Goal: Navigation & Orientation: Find specific page/section

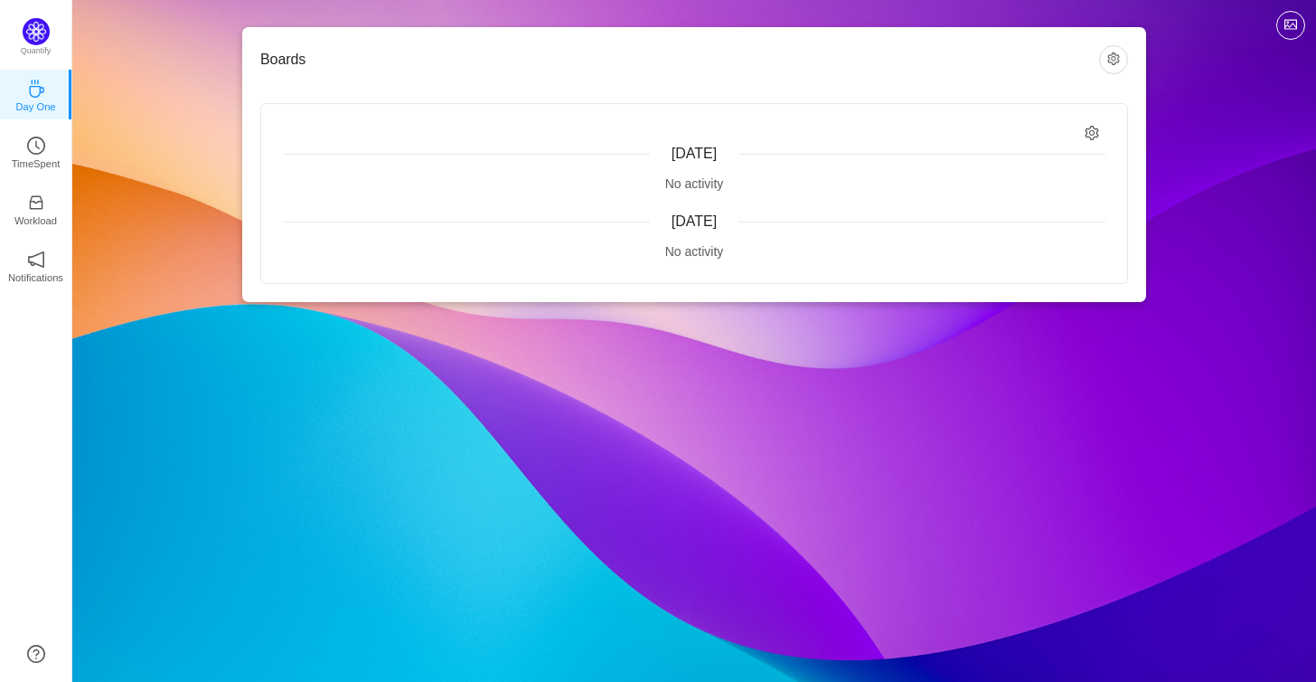
click at [699, 196] on div "[DATE] No activity [DATE] No activity" at bounding box center [694, 193] width 866 height 179
click at [44, 159] on p "TimeSpent" at bounding box center [36, 163] width 49 height 16
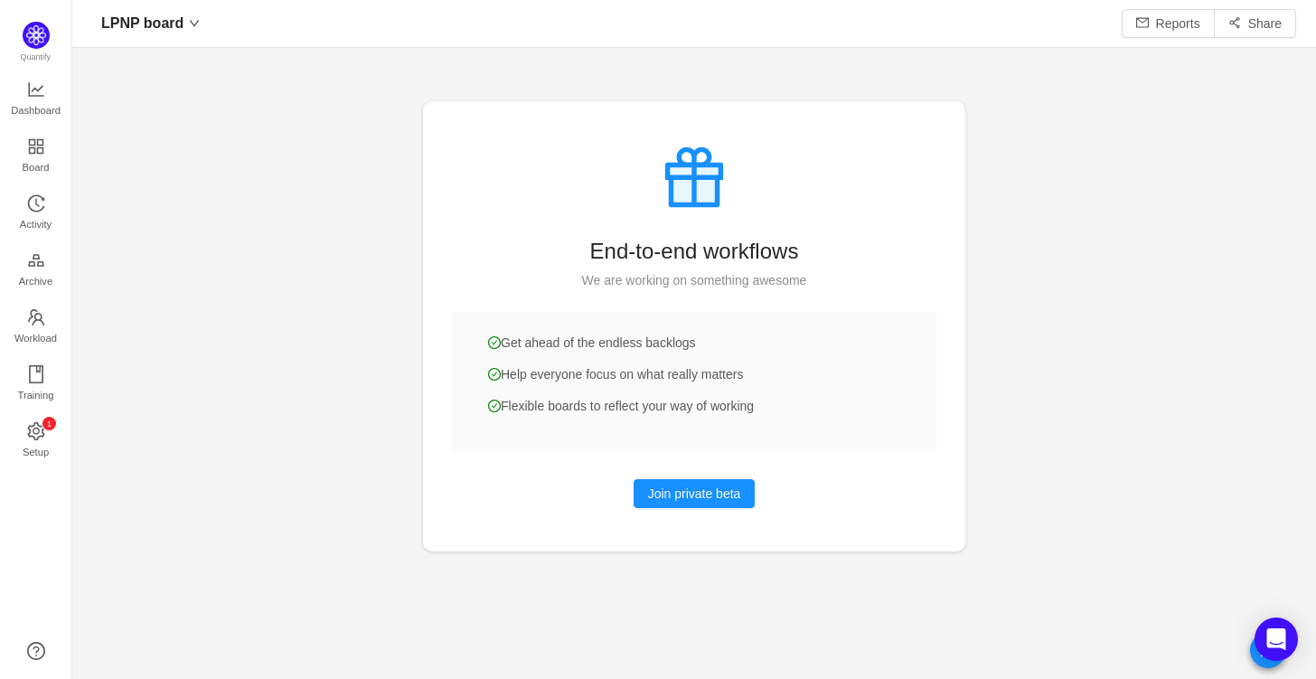
scroll to position [28, 27]
